Goal: Obtain resource: Download file/media

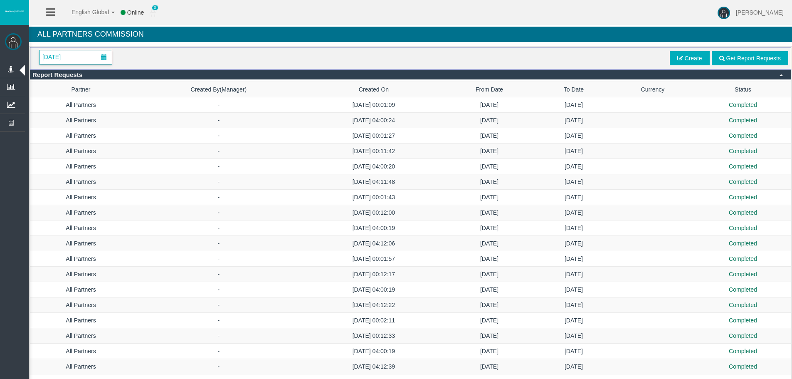
click at [72, 64] on span "[DATE]" at bounding box center [75, 57] width 72 height 14
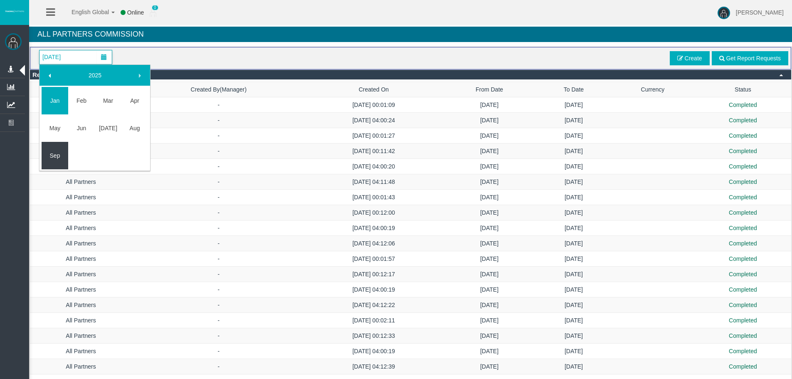
click at [61, 151] on link "Sep" at bounding box center [55, 155] width 27 height 15
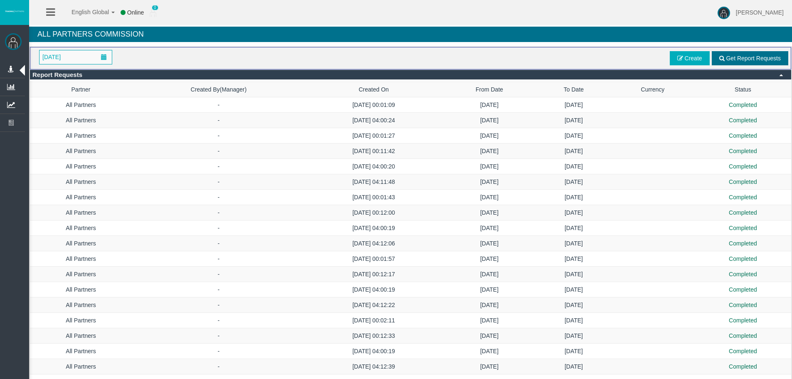
click at [751, 59] on span "Get Report Requests" at bounding box center [753, 58] width 55 height 7
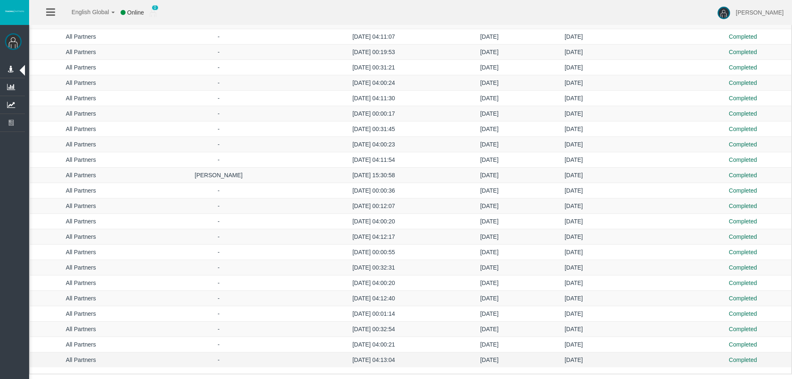
drag, startPoint x: 522, startPoint y: 63, endPoint x: 554, endPoint y: 358, distance: 296.5
click at [557, 355] on td "[DATE]" at bounding box center [574, 359] width 74 height 15
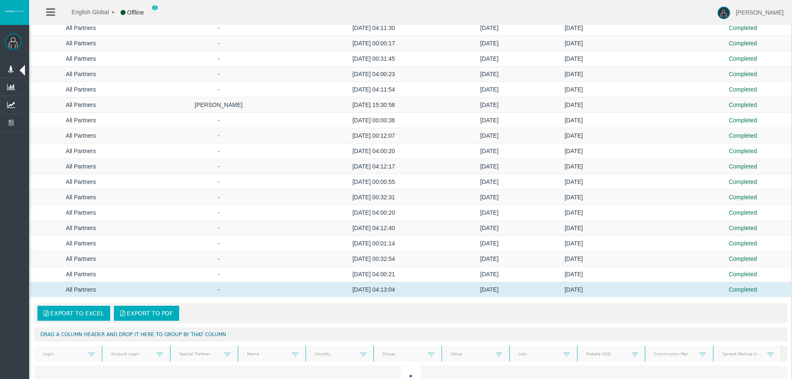
scroll to position [1460, 0]
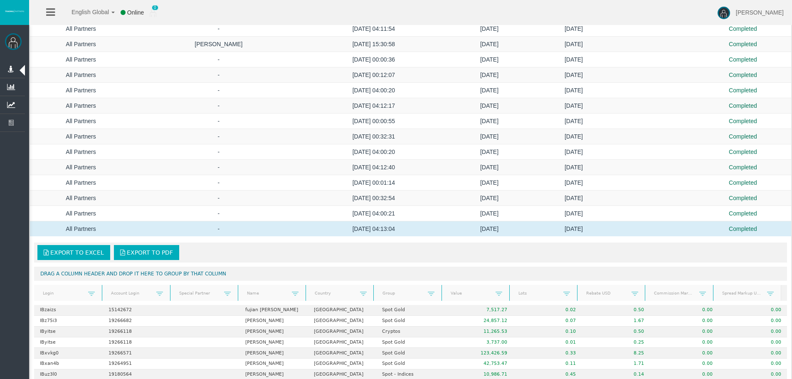
drag, startPoint x: 493, startPoint y: 214, endPoint x: 141, endPoint y: 279, distance: 357.6
click at [54, 250] on span "Export to Excel" at bounding box center [77, 252] width 54 height 7
click at [430, 163] on td "[DATE] 04:12:40" at bounding box center [374, 167] width 136 height 15
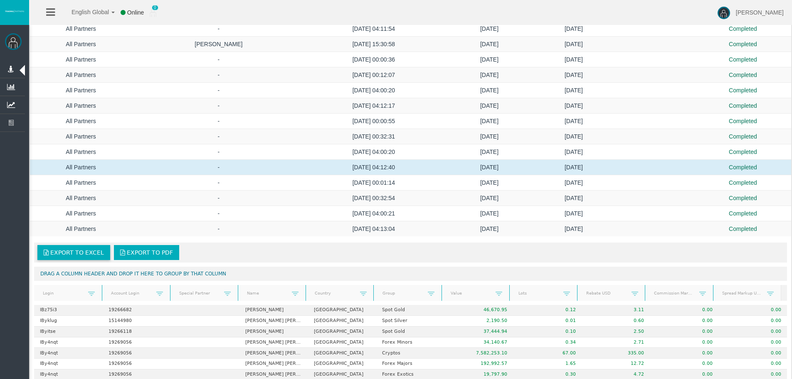
click at [87, 249] on link "Export to Excel" at bounding box center [73, 252] width 73 height 15
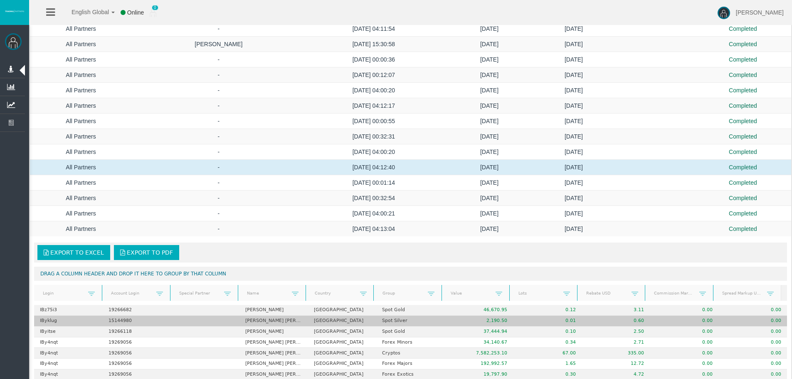
click at [124, 325] on td "15144980" at bounding box center [137, 320] width 69 height 11
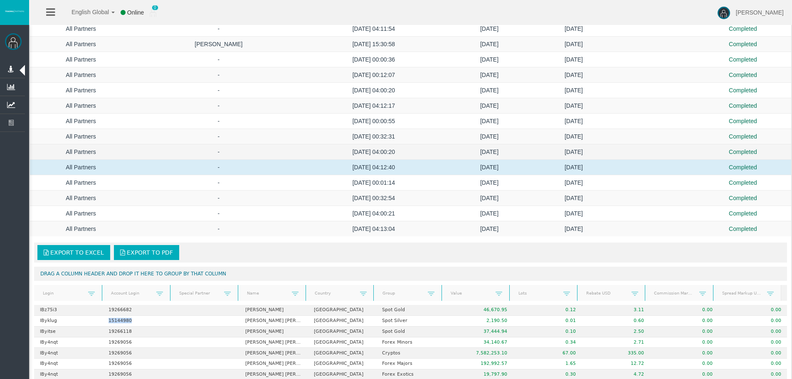
copy td "15144980"
